Goal: Navigation & Orientation: Find specific page/section

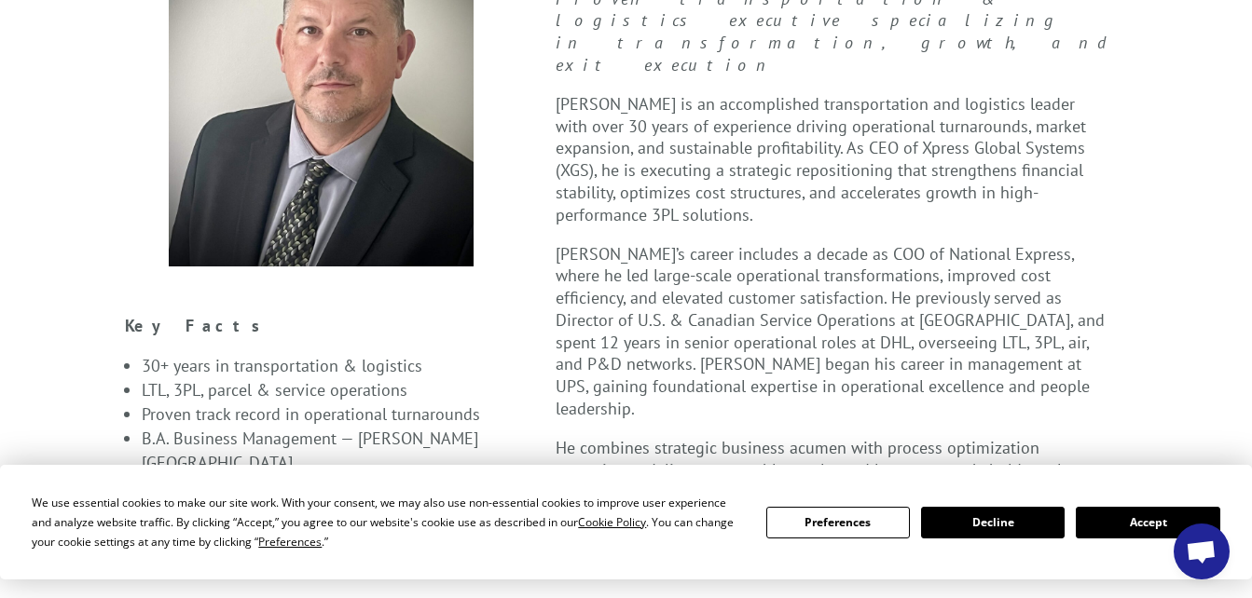
scroll to position [667, 0]
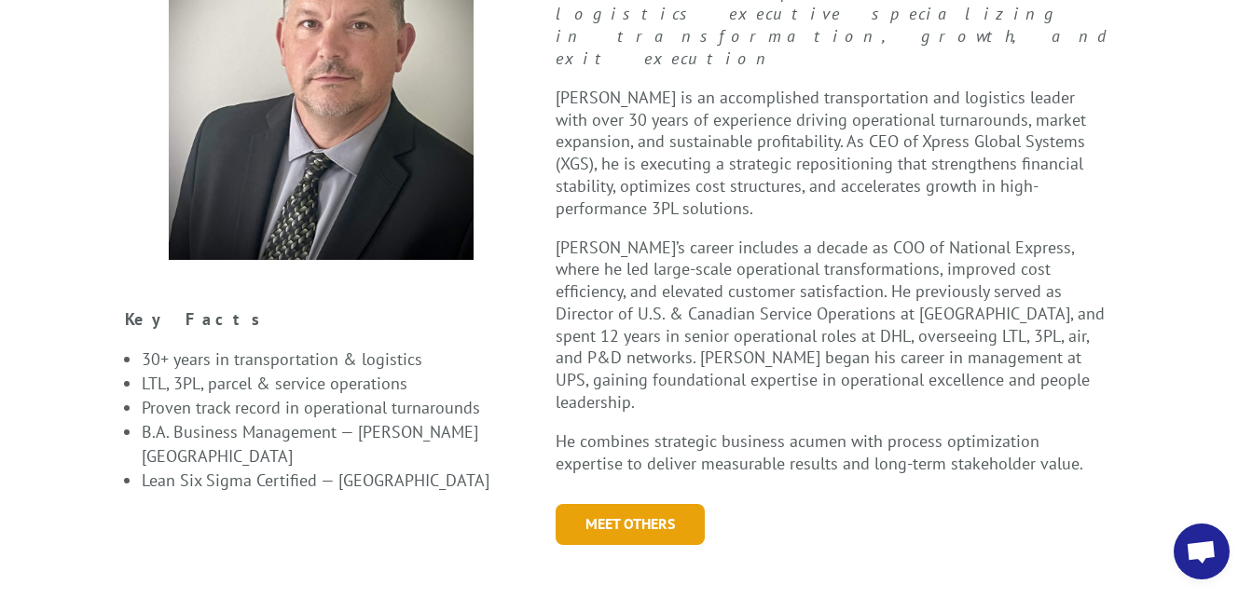
click at [602, 504] on link "Meet Others" at bounding box center [630, 524] width 149 height 40
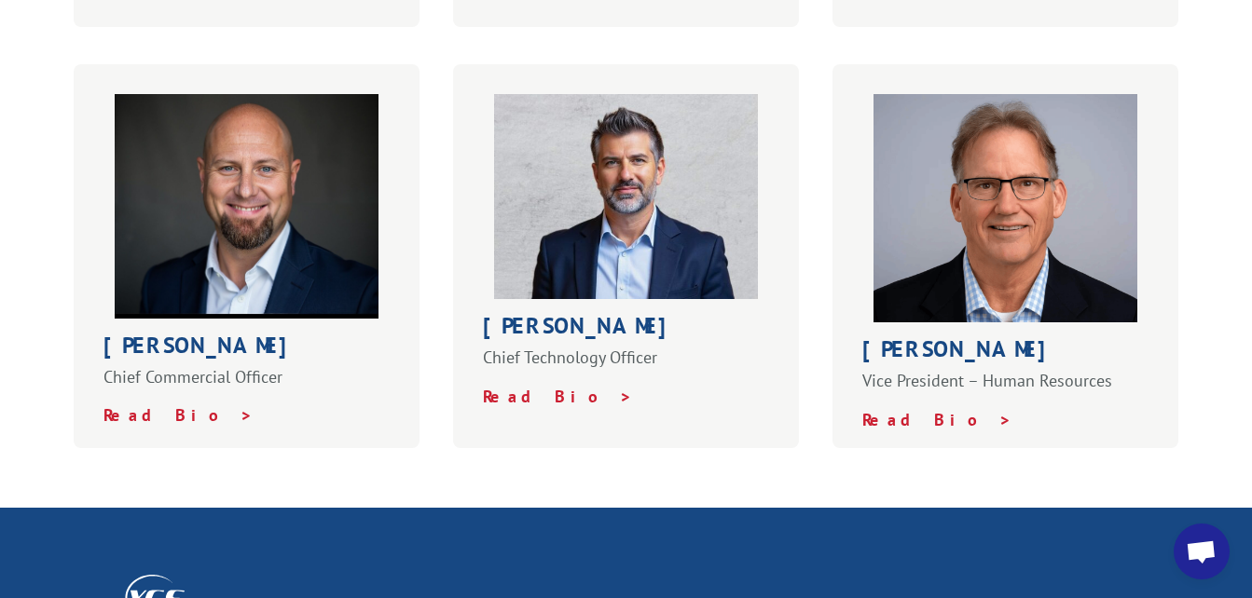
scroll to position [1023, 0]
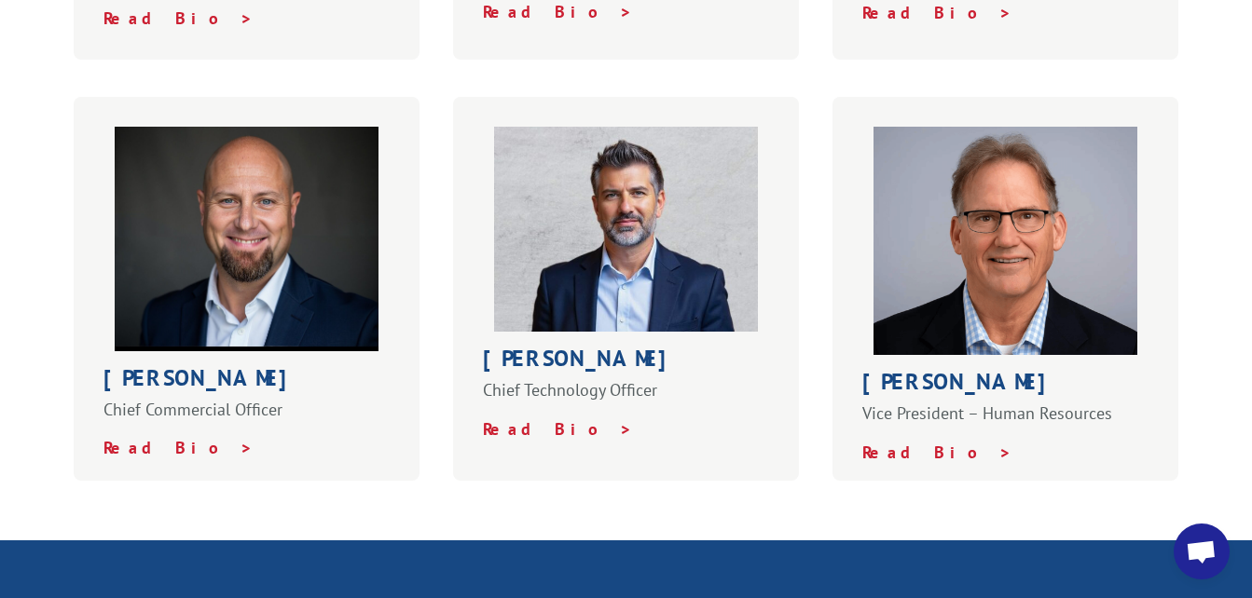
click at [571, 226] on img at bounding box center [626, 229] width 264 height 205
click at [529, 419] on strong "Read Bio >" at bounding box center [558, 429] width 150 height 21
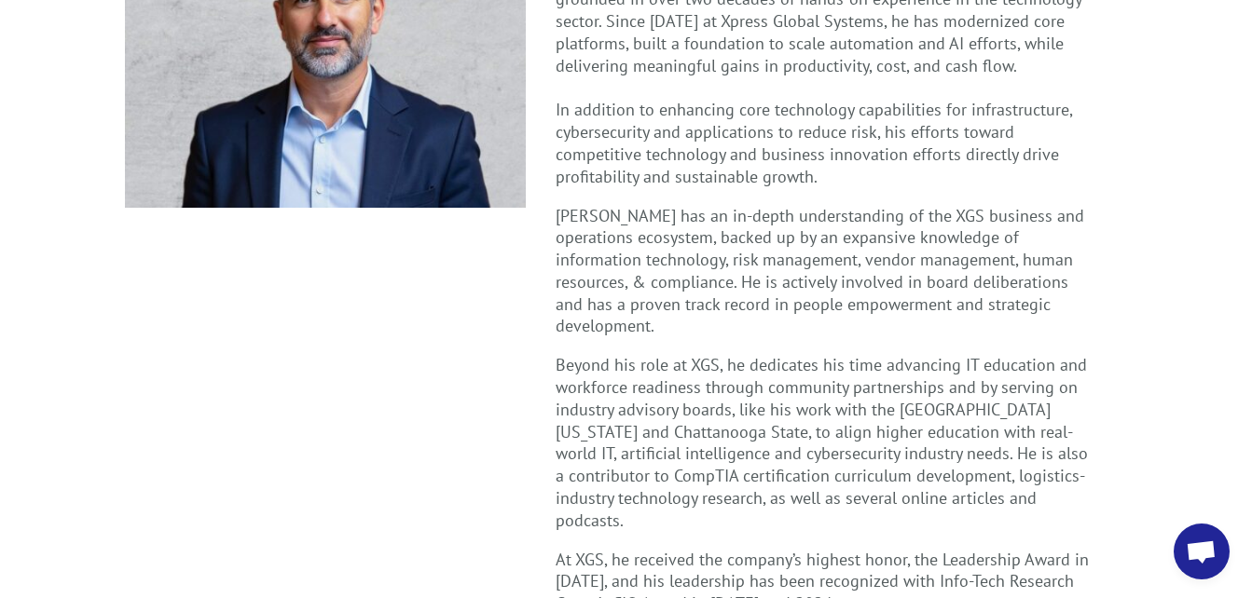
scroll to position [559, 0]
